Goal: Task Accomplishment & Management: Use online tool/utility

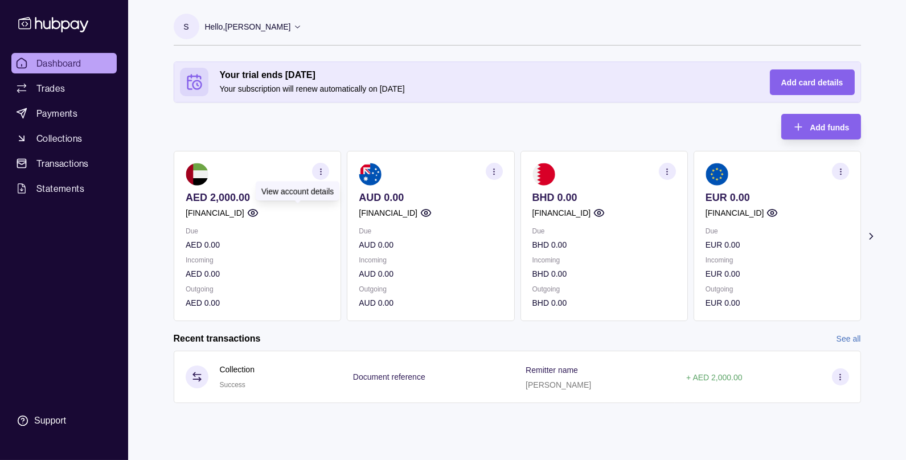
click at [258, 213] on icon "button" at bounding box center [252, 212] width 11 height 11
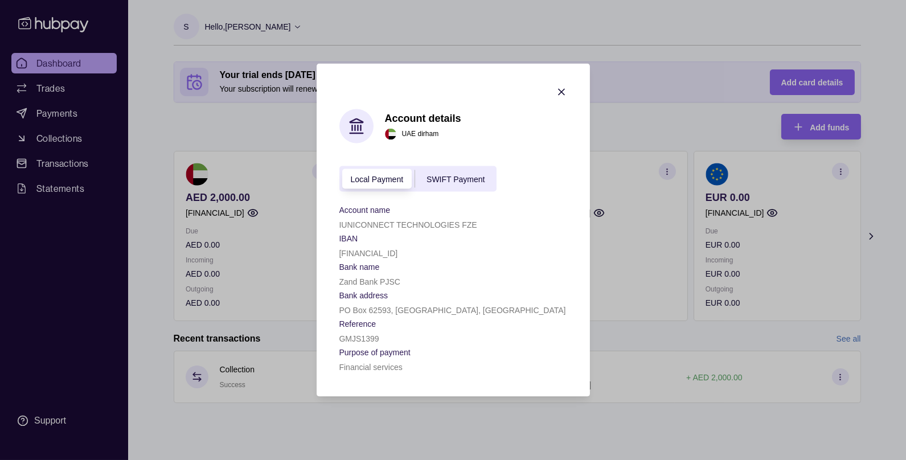
click at [369, 285] on p "Zand Bank PJSC" at bounding box center [369, 282] width 61 height 9
click at [436, 180] on span "SWIFT Payment" at bounding box center [456, 179] width 58 height 9
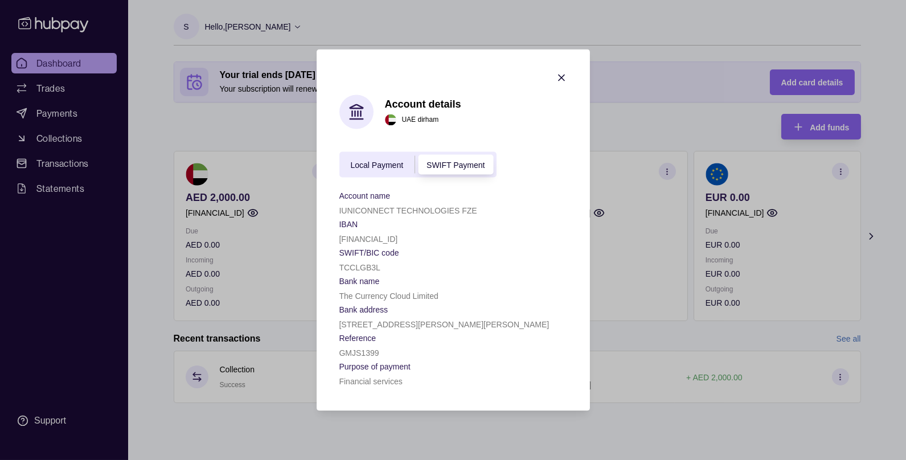
click at [383, 239] on p "[FINANCIAL_ID]" at bounding box center [368, 239] width 59 height 9
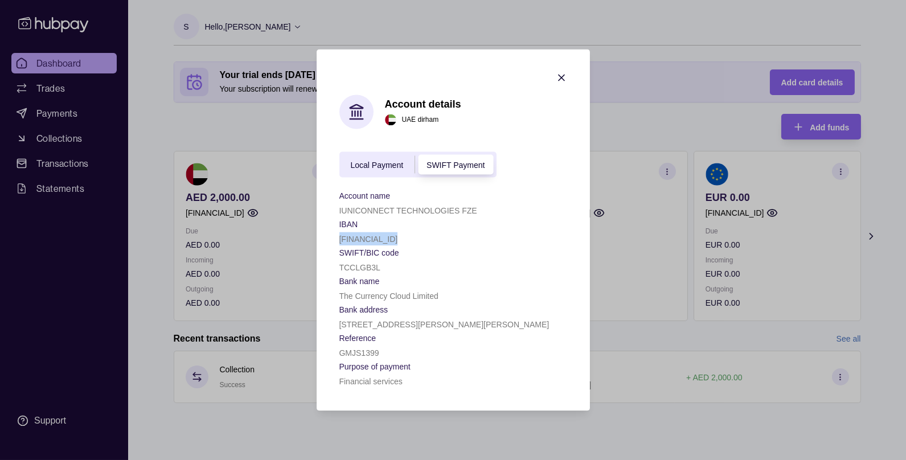
click at [373, 164] on span "Local Payment" at bounding box center [377, 165] width 53 height 9
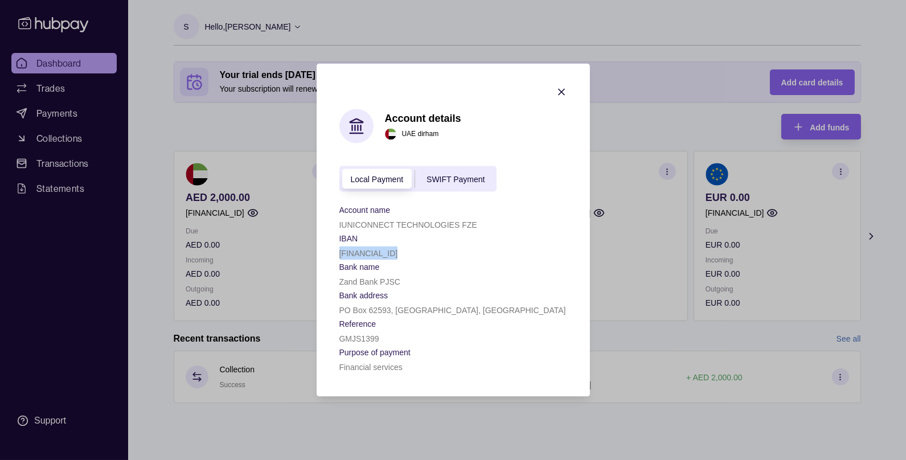
click at [462, 181] on span "SWIFT Payment" at bounding box center [456, 179] width 58 height 9
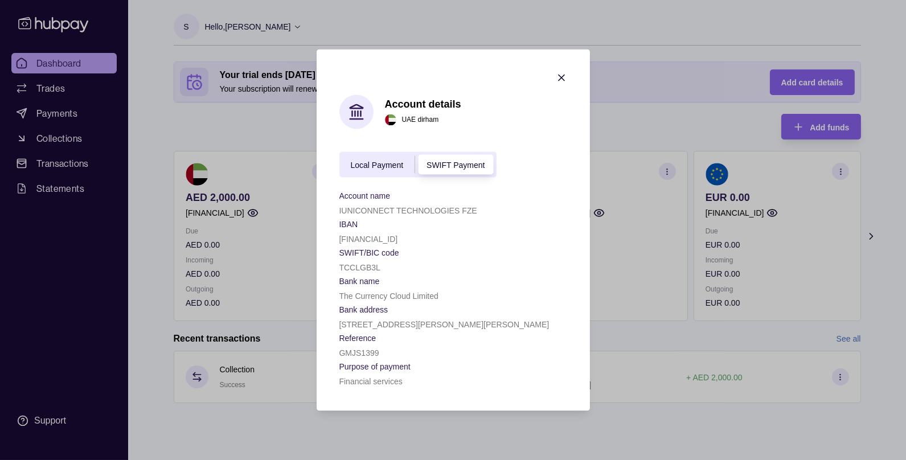
click at [364, 271] on p "TCCLGB3L" at bounding box center [359, 268] width 41 height 9
click at [563, 76] on icon "button" at bounding box center [561, 77] width 11 height 11
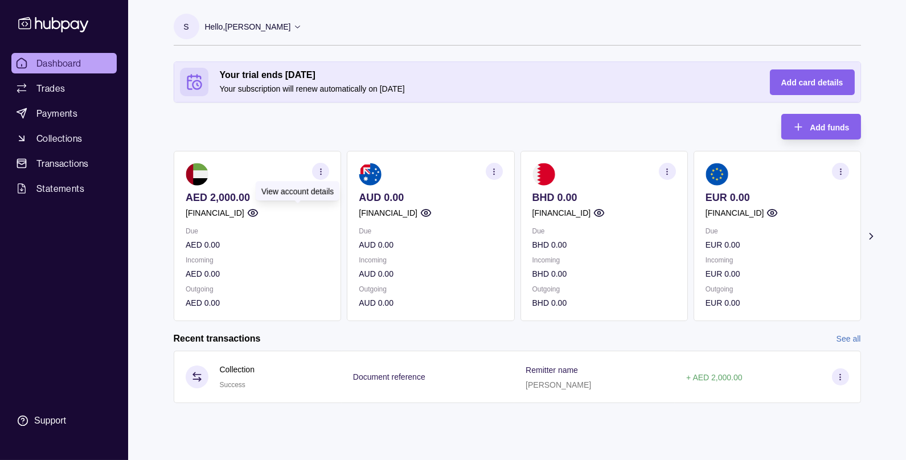
click at [257, 210] on icon "button" at bounding box center [253, 213] width 10 height 7
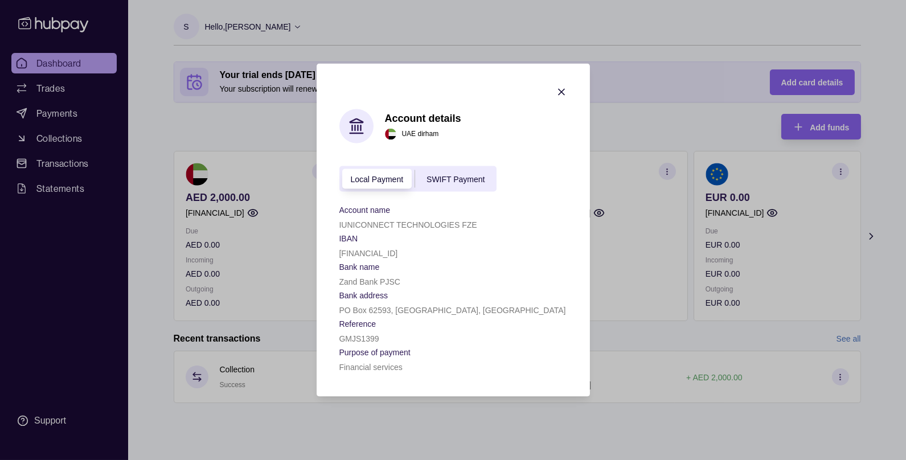
click at [439, 180] on span "SWIFT Payment" at bounding box center [456, 179] width 58 height 9
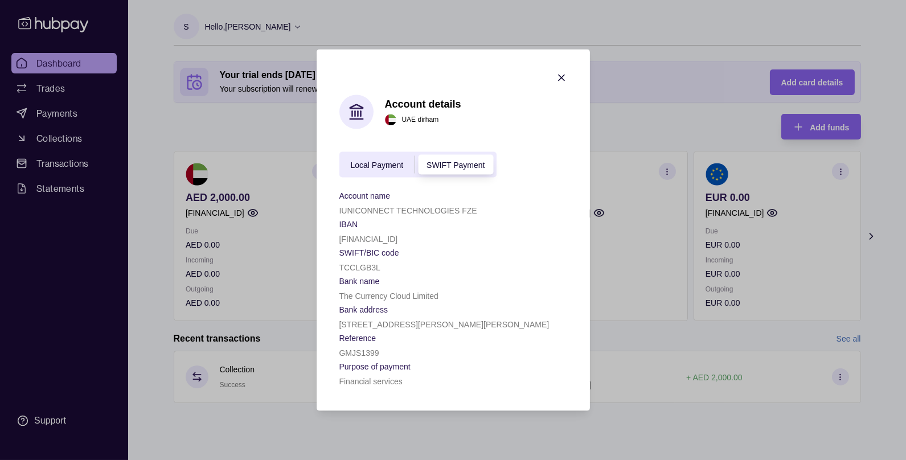
click at [560, 73] on icon "button" at bounding box center [561, 77] width 11 height 11
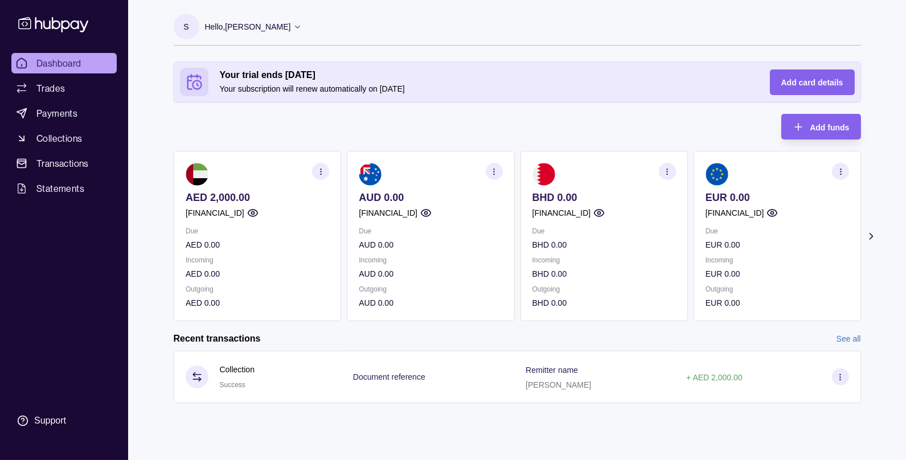
click at [236, 32] on p "Hello, [PERSON_NAME]" at bounding box center [248, 26] width 86 height 13
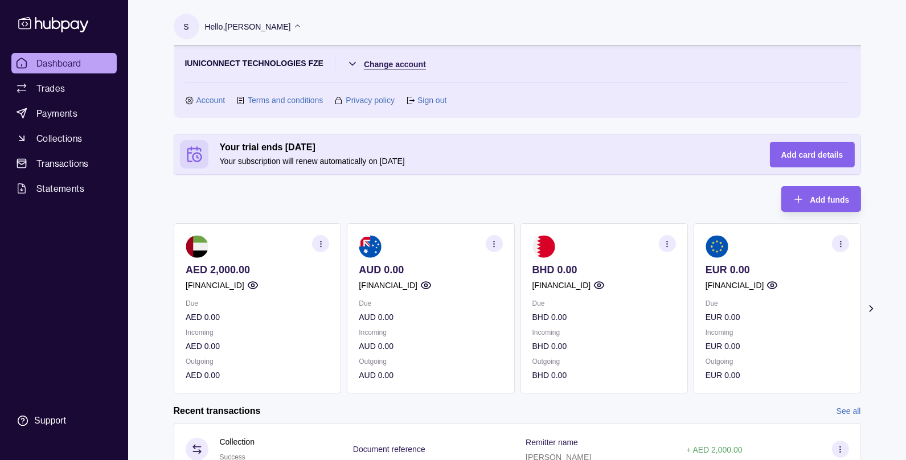
scroll to position [51, 0]
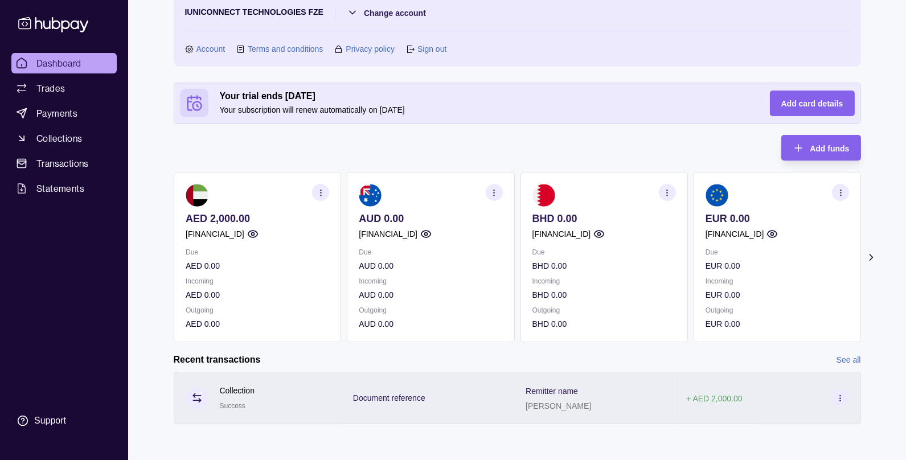
click at [264, 398] on div "Collection Success" at bounding box center [258, 398] width 145 height 28
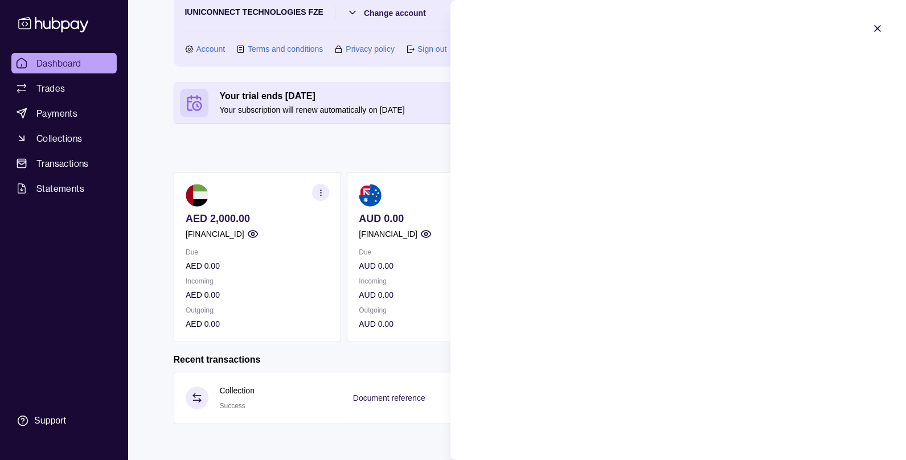
click at [880, 28] on icon "button" at bounding box center [877, 28] width 11 height 11
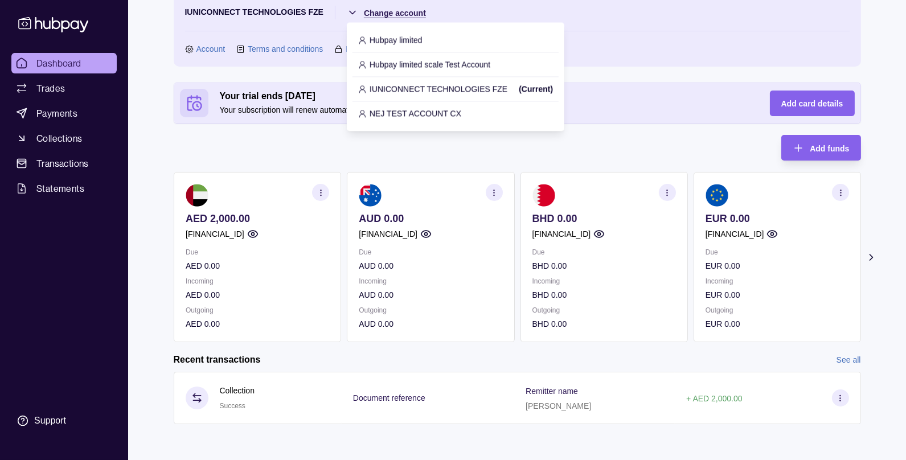
click at [393, 10] on html "Dashboard Trades Payments Collections Transactions Statements Support S Hello, …" at bounding box center [453, 205] width 906 height 512
click at [386, 69] on p "Hubpay limited scale Test Account" at bounding box center [430, 64] width 121 height 13
